Goal: Communication & Community: Answer question/provide support

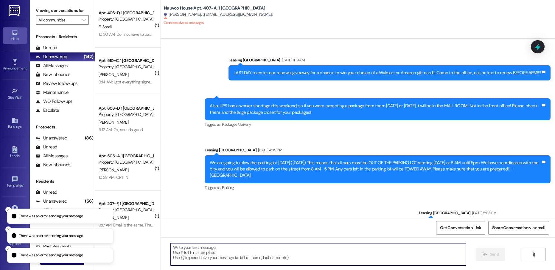
scroll to position [14746, 0]
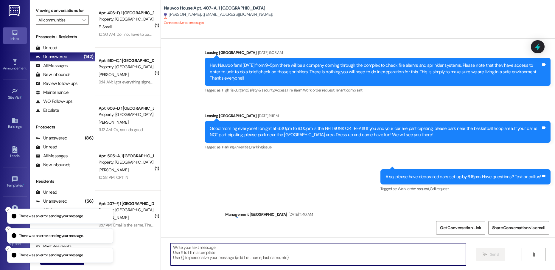
click at [17, 33] on icon at bounding box center [14, 32] width 5 height 5
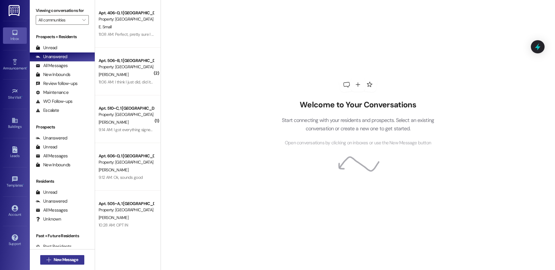
click at [73, 263] on button " New Message" at bounding box center [62, 260] width 44 height 10
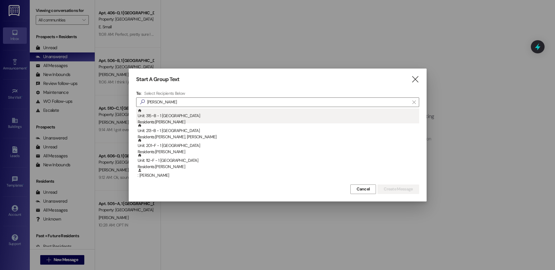
click at [185, 117] on div "Unit: 315~B - 1 Nauvoo House Residents: Isaac Colby" at bounding box center [278, 116] width 281 height 17
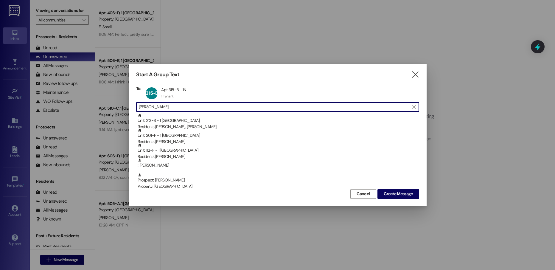
click at [184, 107] on input "isaac" at bounding box center [274, 107] width 270 height 8
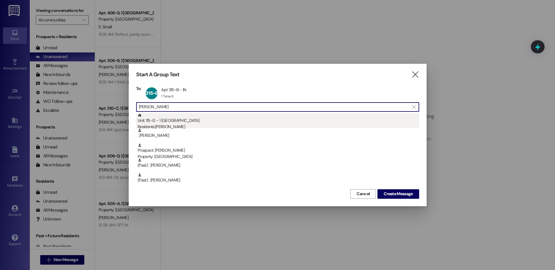
click at [177, 123] on div "Unit: 115~D - 1 Nauvoo House Residents: Adam Sheridan" at bounding box center [278, 121] width 281 height 17
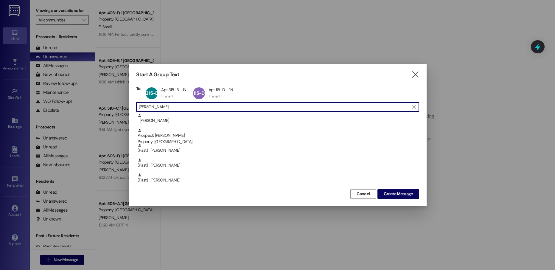
click at [175, 107] on input "adam sh" at bounding box center [274, 107] width 270 height 8
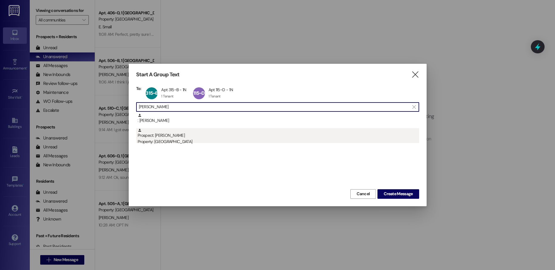
type input "isaac col"
click at [171, 136] on div "Prospect: Isaac Colby Property: Nauvoo House" at bounding box center [278, 136] width 281 height 17
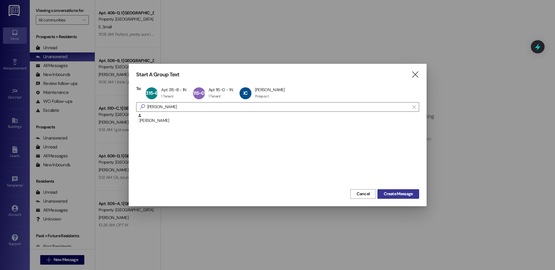
click at [403, 193] on span "Create Message" at bounding box center [397, 193] width 29 height 6
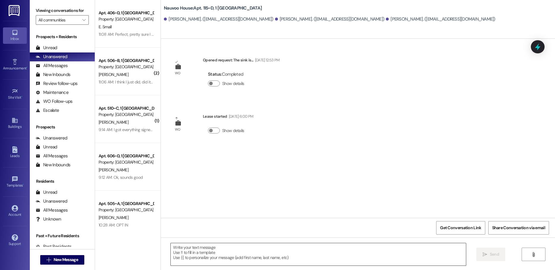
click at [203, 255] on textarea at bounding box center [318, 254] width 295 height 22
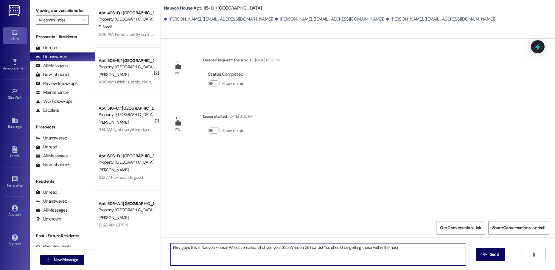
type textarea "Hey guys this is Nauvoo House! We just emailed all of you your $25 Amazon Gift …"
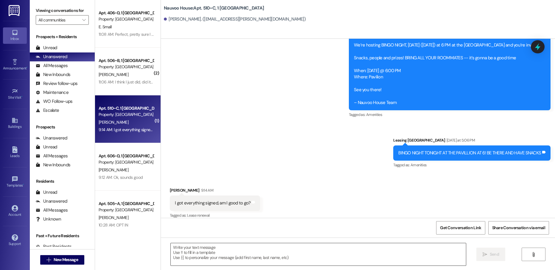
scroll to position [5120, 0]
click at [204, 250] on textarea at bounding box center [318, 254] width 295 height 22
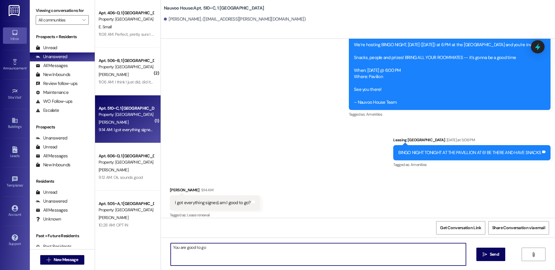
type textarea "You are good to go!"
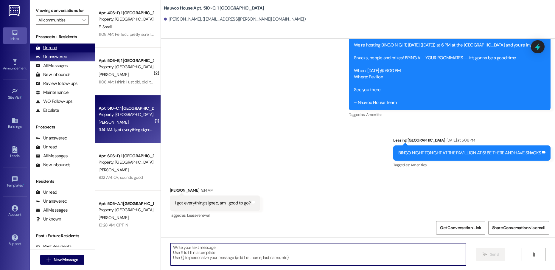
click at [72, 49] on div "Unread (0)" at bounding box center [62, 47] width 65 height 9
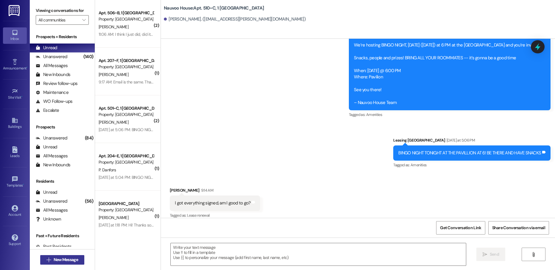
click at [71, 262] on span "New Message" at bounding box center [66, 259] width 24 height 6
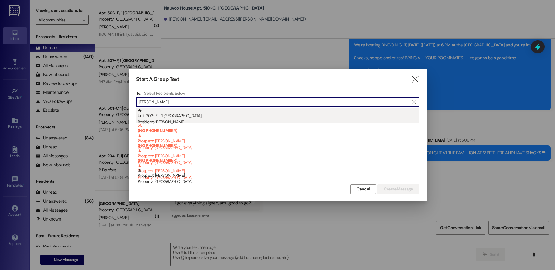
type input "nathan miller"
click at [211, 117] on div "Unit: 203~E - 1 Nauvoo House Residents: Nathan Miller" at bounding box center [278, 116] width 281 height 17
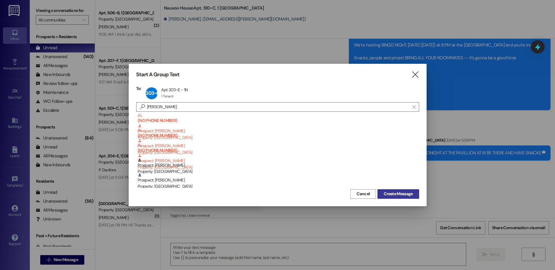
click at [402, 192] on span "Create Message" at bounding box center [397, 193] width 29 height 6
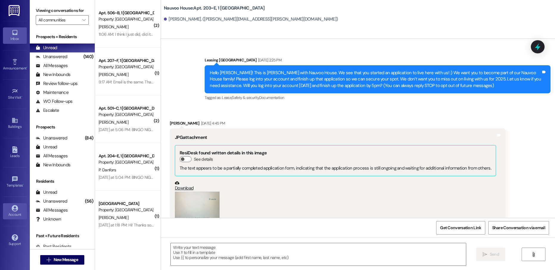
scroll to position [765, 0]
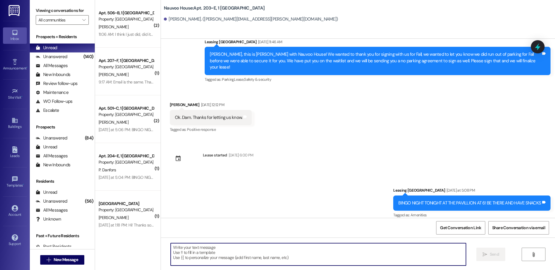
click at [212, 255] on textarea at bounding box center [318, 254] width 295 height 22
paste textarea "adamgsheridan7@gmail.com"
type textarea "adamgsheridan7@gmail.com"
paste textarea "Hey Julia, this is Courtney with Nauvoo House! We just generated your renewal l…"
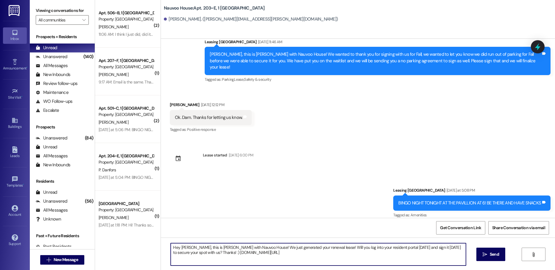
click at [179, 249] on textarea "Hey Julia, this is Courtney with Nauvoo House! We just generated your renewal l…" at bounding box center [318, 254] width 295 height 22
type textarea "Hey Nathan, this is Courtney with Nauvoo House! We just generated your renewal …"
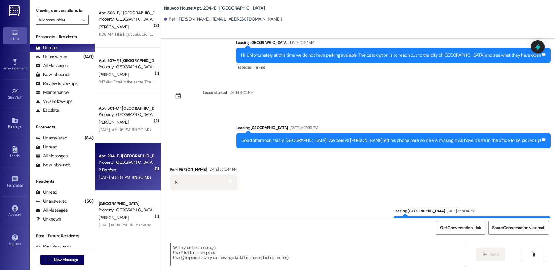
scroll to position [663, 0]
